Goal: Transaction & Acquisition: Purchase product/service

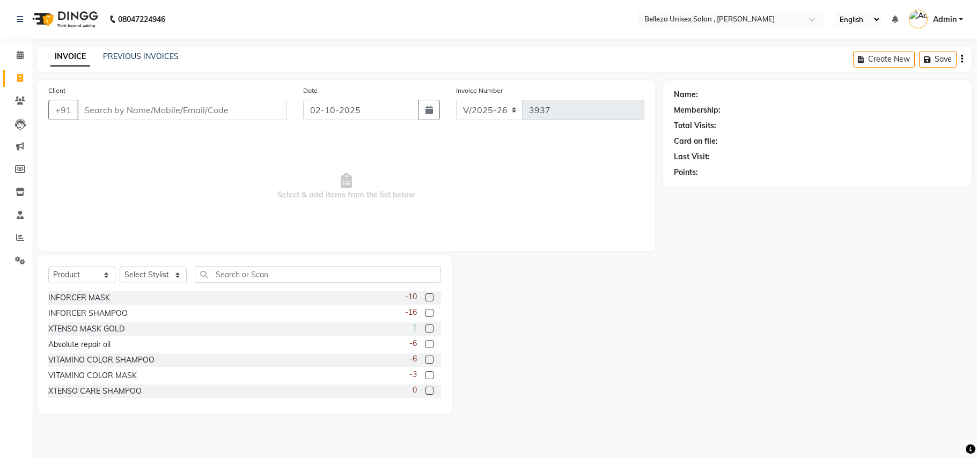
select select "4047"
click at [103, 276] on select "Select Service Product Membership Package Voucher Prepaid Gift Card" at bounding box center [81, 275] width 67 height 17
select select "service"
click at [48, 267] on select "Select Service Product Membership Package Voucher Prepaid Gift Card" at bounding box center [81, 275] width 67 height 17
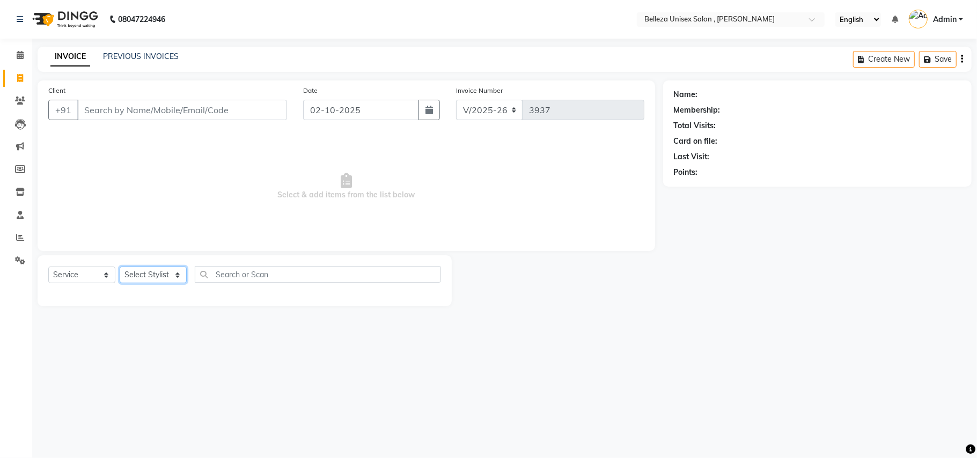
click at [141, 273] on select "Select Stylist [PERSON_NAME] Barsa Boss [PERSON_NAME] [PERSON_NAME] [PERSON_NAM…" at bounding box center [153, 275] width 67 height 17
select select "74848"
click at [120, 267] on select "Select Stylist [PERSON_NAME] Barsa Boss [PERSON_NAME] [PERSON_NAME] [PERSON_NAM…" at bounding box center [153, 275] width 67 height 17
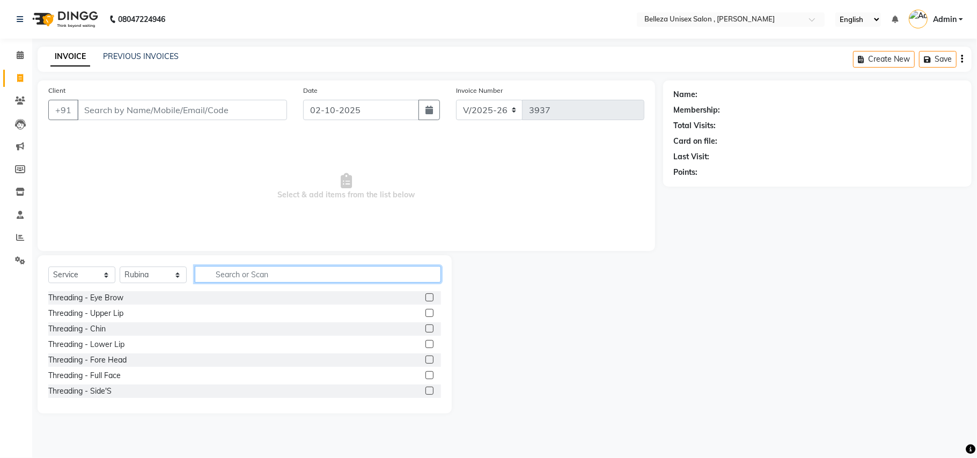
click at [260, 271] on input "text" at bounding box center [318, 274] width 246 height 17
type input "WAX"
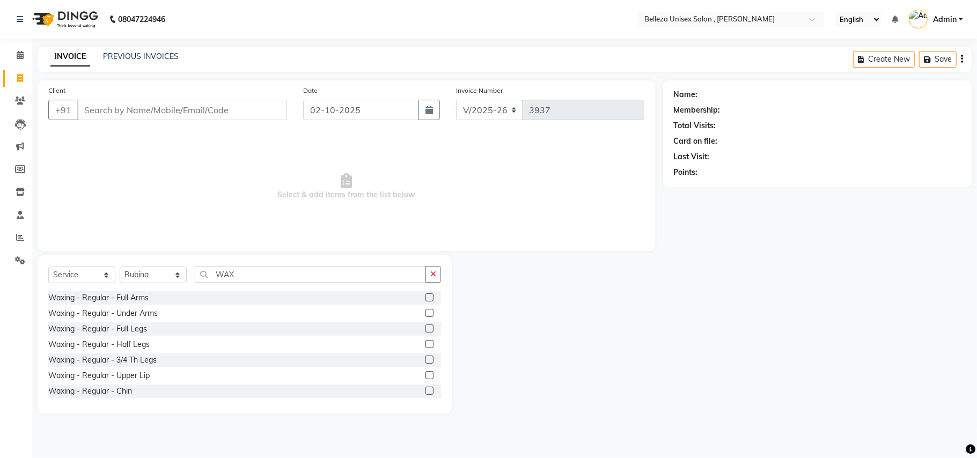
click at [425, 299] on label at bounding box center [429, 297] width 8 height 8
click at [425, 299] on input "checkbox" at bounding box center [428, 298] width 7 height 7
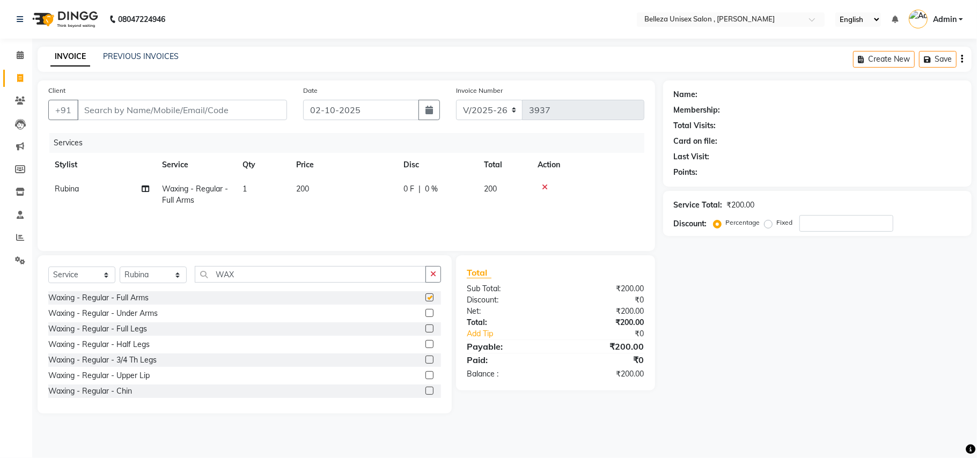
checkbox input "false"
click at [425, 341] on label at bounding box center [429, 344] width 8 height 8
click at [425, 341] on input "checkbox" at bounding box center [428, 344] width 7 height 7
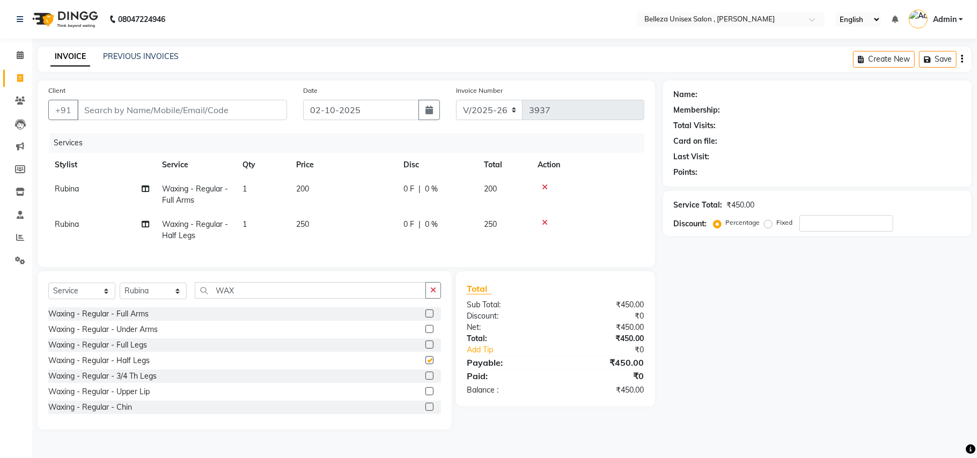
checkbox input "false"
click at [252, 107] on input "Client" at bounding box center [182, 110] width 210 height 20
click at [235, 107] on input "Client" at bounding box center [182, 110] width 210 height 20
type input "9"
type input "0"
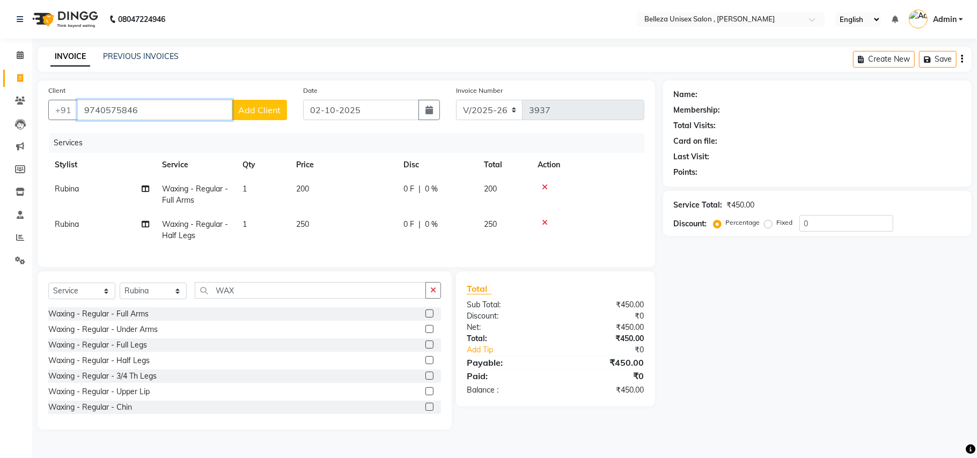
type input "9740575846"
click at [255, 108] on span "Add Client" at bounding box center [259, 110] width 42 height 11
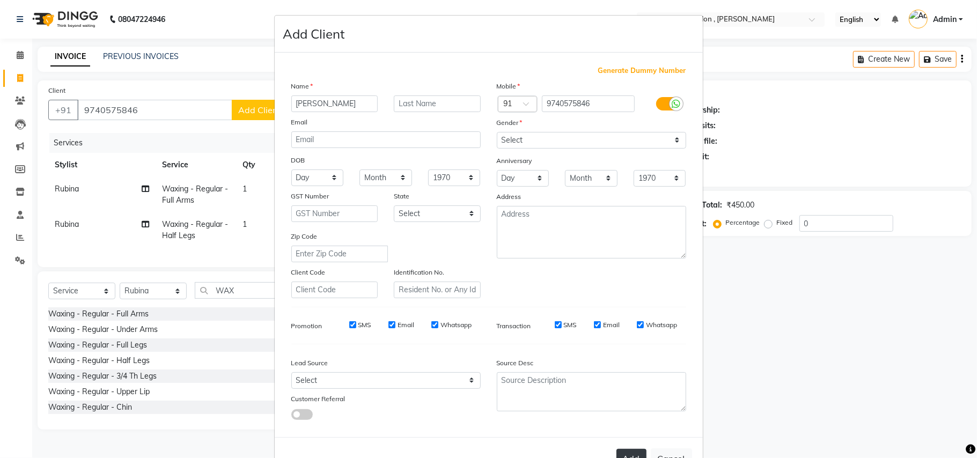
type input "[PERSON_NAME]"
click at [625, 449] on button "Add" at bounding box center [631, 458] width 30 height 19
click at [650, 139] on select "Select [DEMOGRAPHIC_DATA] [DEMOGRAPHIC_DATA] Other Prefer Not To Say" at bounding box center [591, 140] width 189 height 17
select select "[DEMOGRAPHIC_DATA]"
click at [497, 132] on select "Select [DEMOGRAPHIC_DATA] [DEMOGRAPHIC_DATA] Other Prefer Not To Say" at bounding box center [591, 140] width 189 height 17
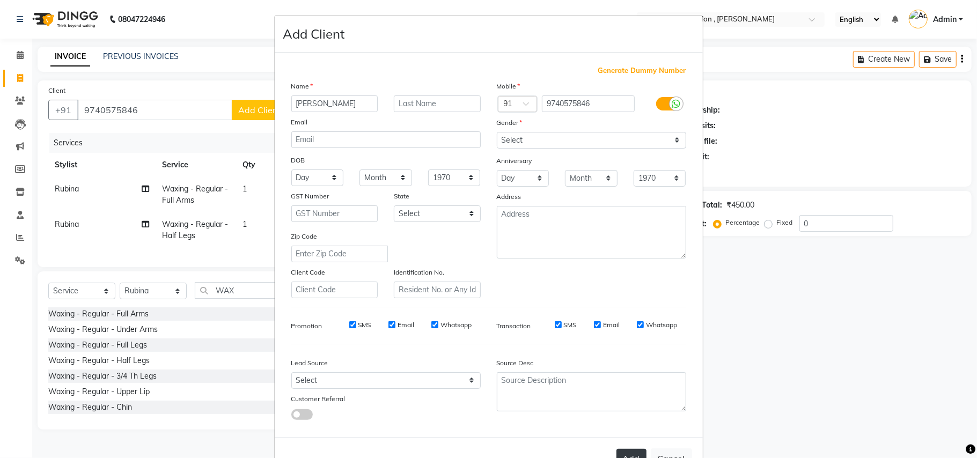
click at [627, 453] on button "Add" at bounding box center [631, 458] width 30 height 19
select select
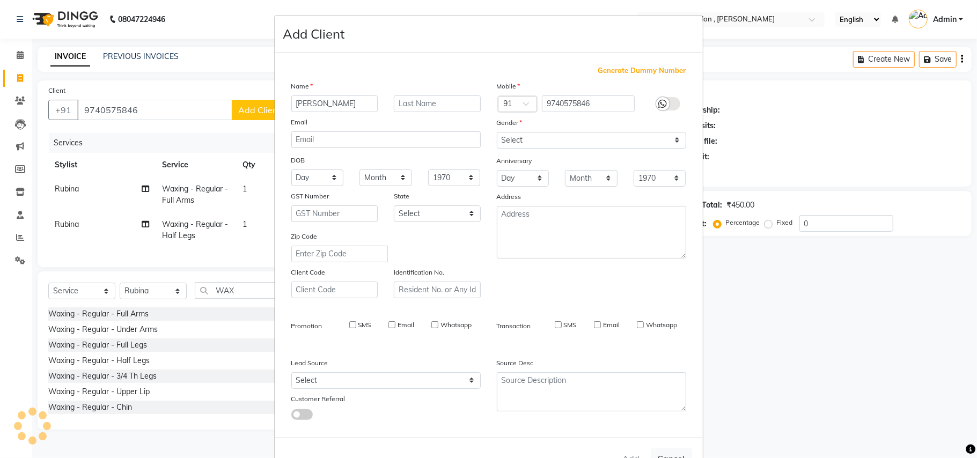
select select
checkbox input "false"
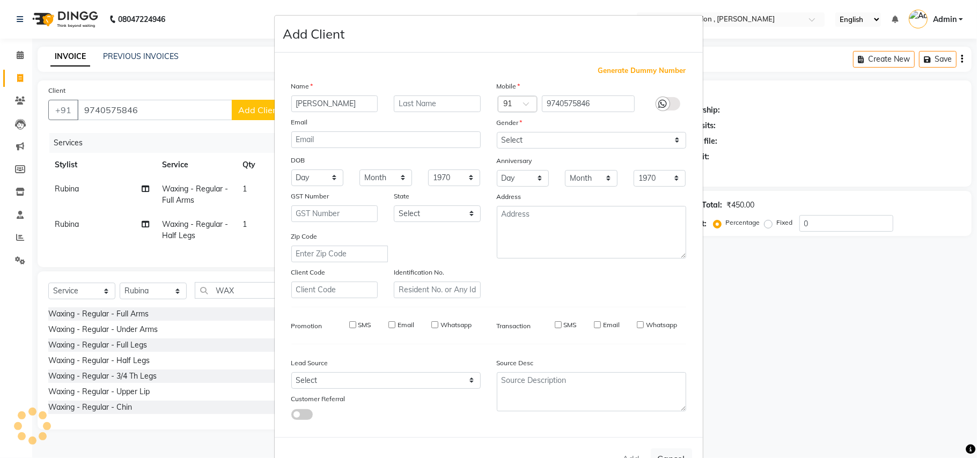
checkbox input "false"
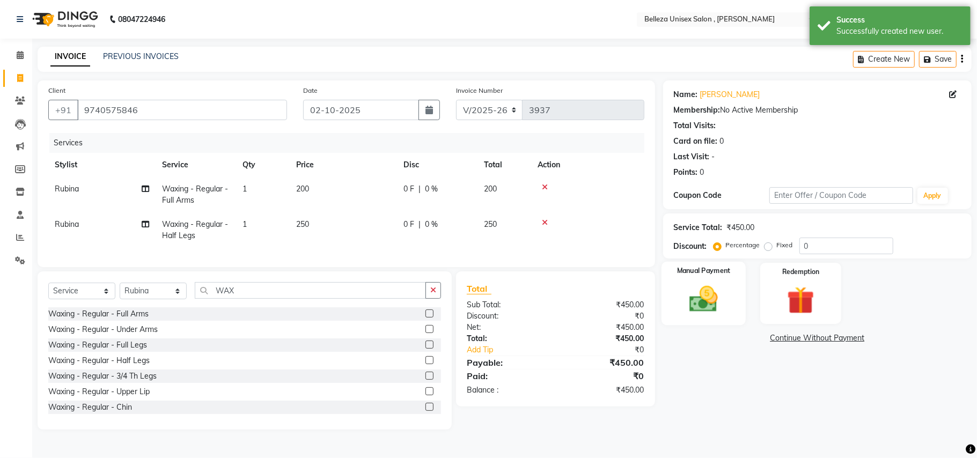
click at [697, 294] on img at bounding box center [703, 299] width 47 height 33
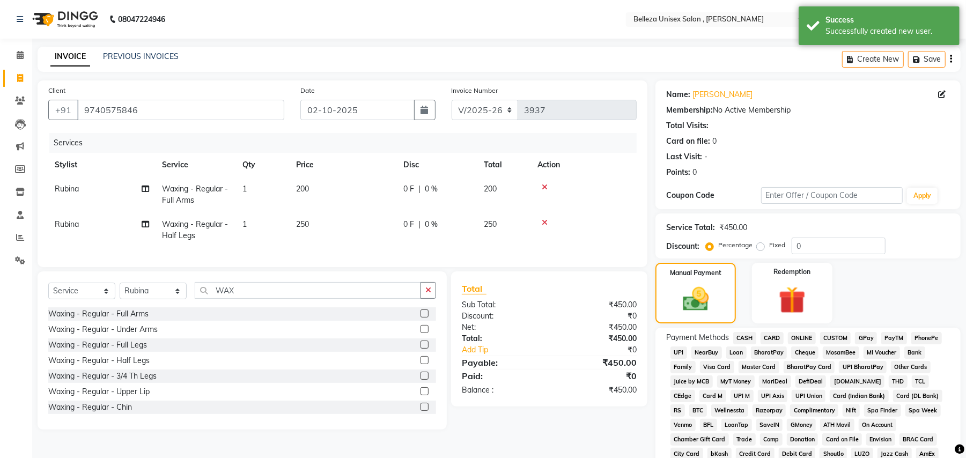
click at [679, 350] on span "UPI" at bounding box center [679, 353] width 17 height 12
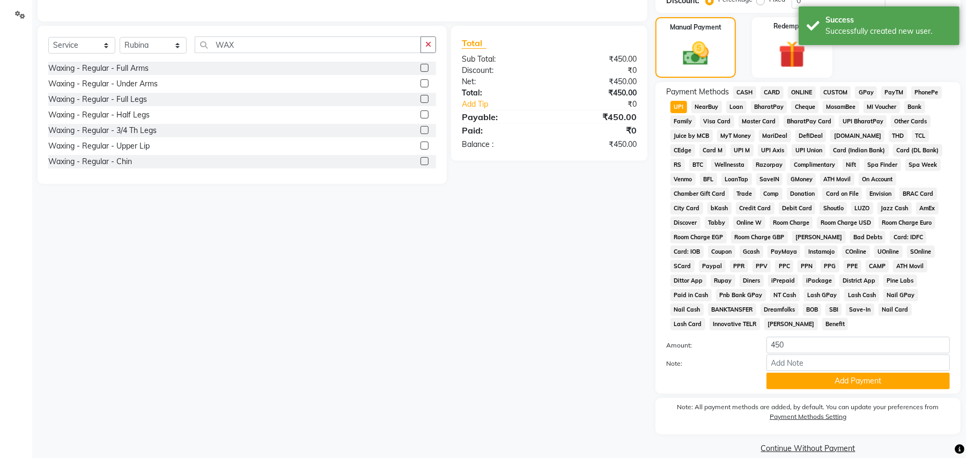
scroll to position [248, 0]
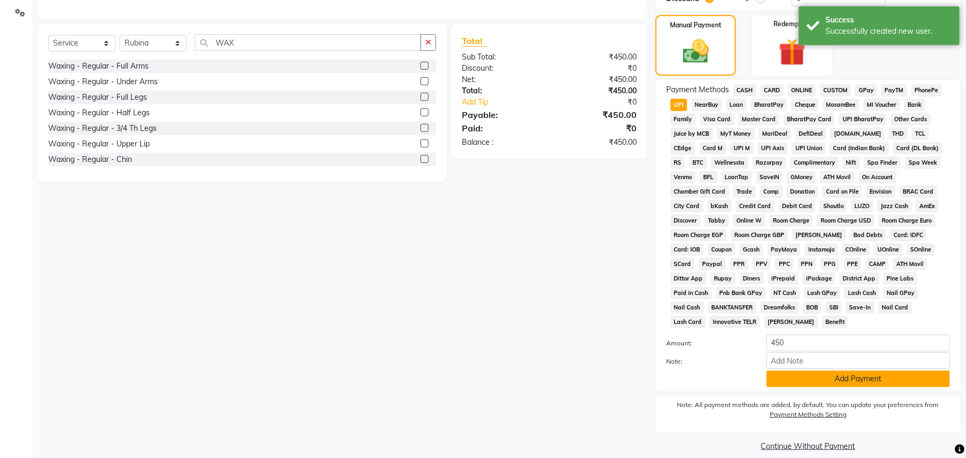
click at [842, 371] on button "Add Payment" at bounding box center [858, 379] width 183 height 17
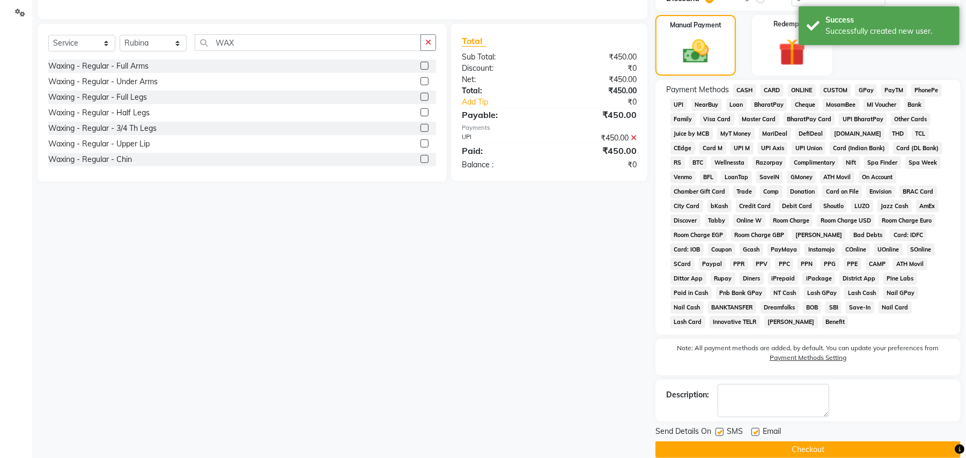
click at [745, 441] on button "Checkout" at bounding box center [808, 449] width 305 height 17
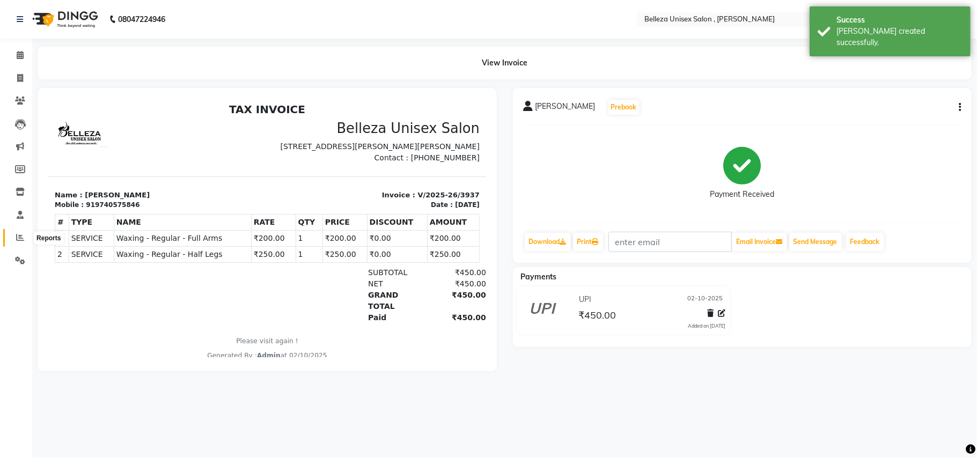
click at [20, 237] on icon at bounding box center [20, 237] width 8 height 8
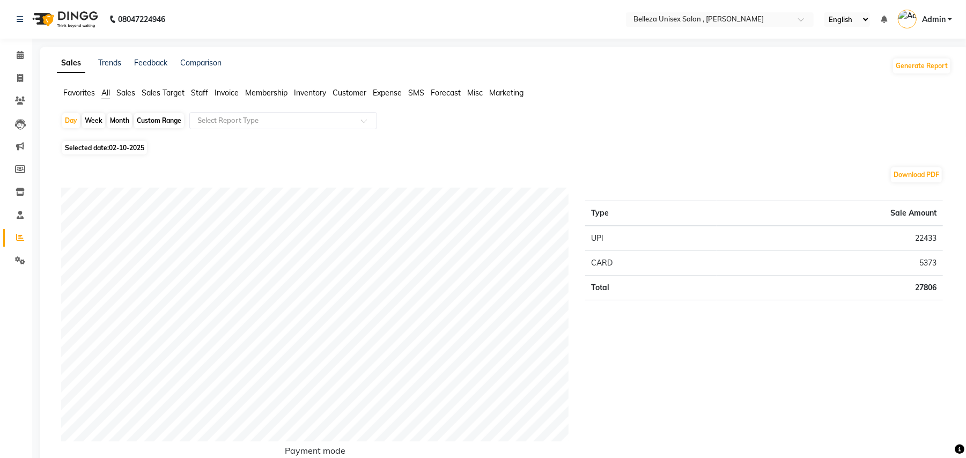
click at [92, 118] on div "Week" at bounding box center [93, 120] width 23 height 15
select select "10"
select select "2025"
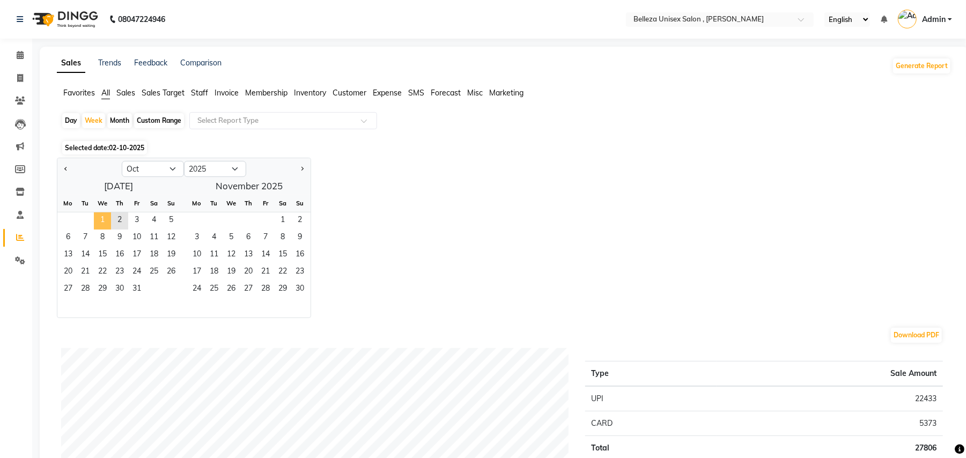
click at [100, 222] on span "1" at bounding box center [102, 220] width 17 height 17
